Goal: Task Accomplishment & Management: Use online tool/utility

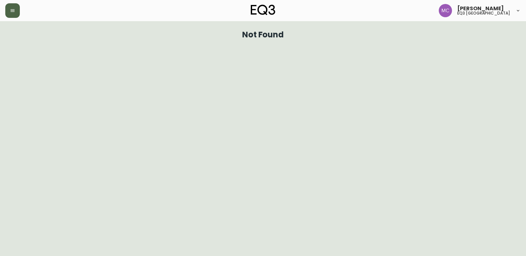
click at [5, 12] on button "button" at bounding box center [12, 10] width 15 height 15
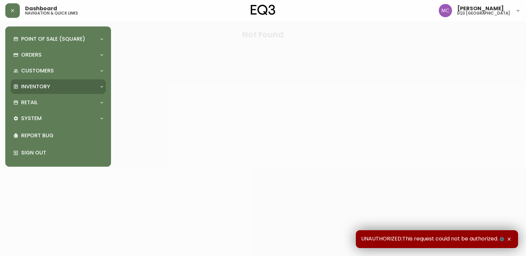
click at [41, 89] on p "Inventory" at bounding box center [35, 86] width 29 height 7
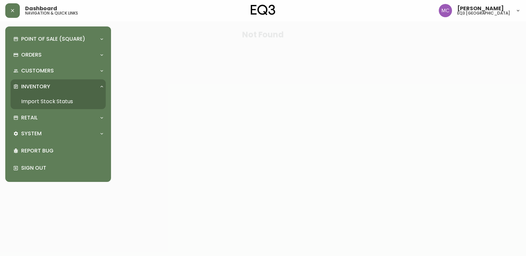
click at [38, 99] on link "Import Stock Status" at bounding box center [58, 101] width 95 height 15
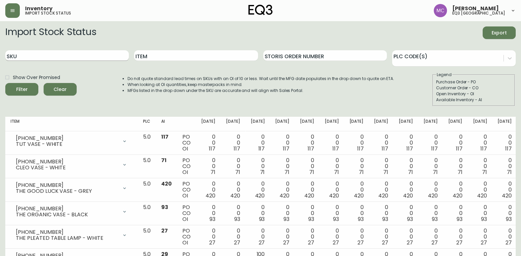
click at [112, 58] on input "SKU" at bounding box center [66, 55] width 123 height 11
click at [151, 56] on input "Item" at bounding box center [195, 55] width 123 height 11
type input "ROW"
click at [5, 83] on button "Filter" at bounding box center [21, 89] width 33 height 13
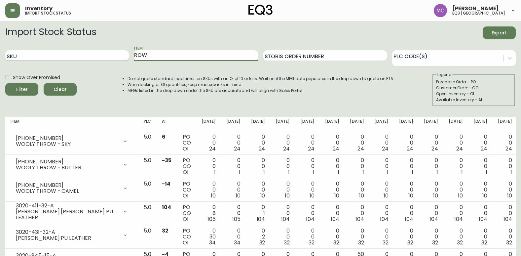
drag, startPoint x: 166, startPoint y: 53, endPoint x: 117, endPoint y: 52, distance: 49.2
click at [118, 52] on div "SKU Item ROW Storis Order Number PLC Code(s)" at bounding box center [260, 55] width 510 height 21
click at [114, 52] on input "SKU" at bounding box center [66, 55] width 123 height 11
paste input "403 869-9388"
type input "403 869-9388"
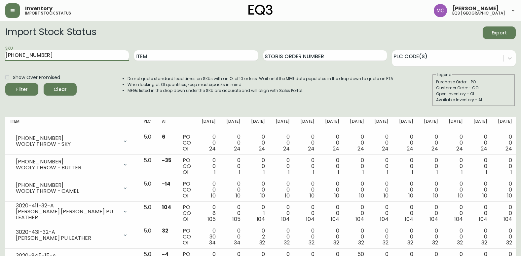
click at [5, 83] on button "Filter" at bounding box center [21, 89] width 33 height 13
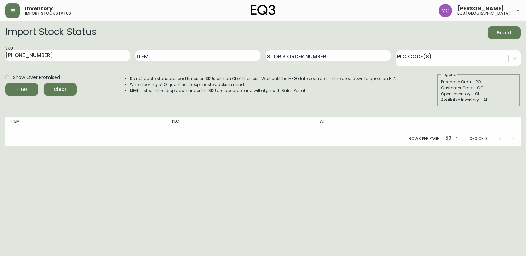
click at [73, 142] on div "Rows per page: 50 50 0-0 of 0" at bounding box center [262, 138] width 515 height 15
